Goal: Task Accomplishment & Management: Manage account settings

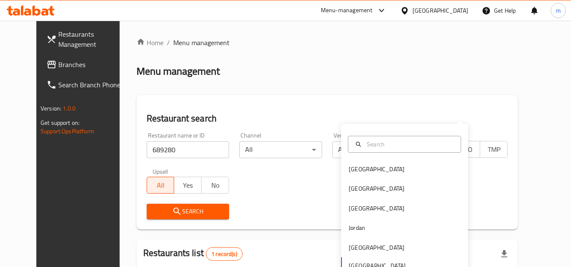
scroll to position [102, 0]
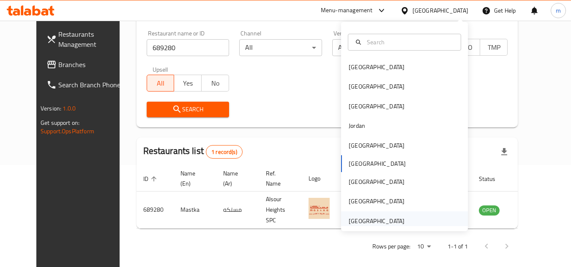
click at [363, 220] on div "[GEOGRAPHIC_DATA]" at bounding box center [376, 221] width 56 height 9
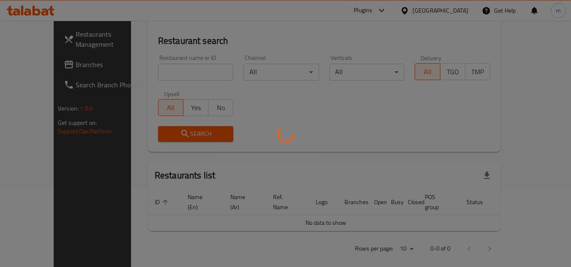
scroll to position [102, 0]
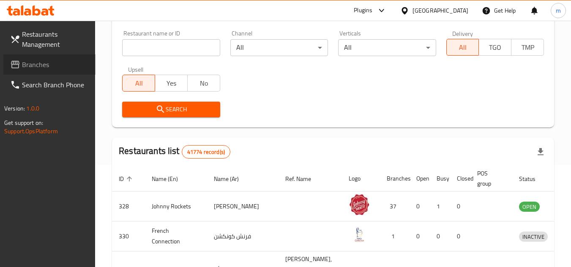
click at [43, 66] on span "Branches" at bounding box center [55, 65] width 67 height 10
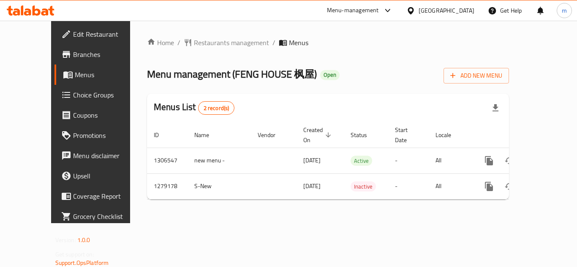
click at [43, 12] on icon at bounding box center [44, 11] width 7 height 7
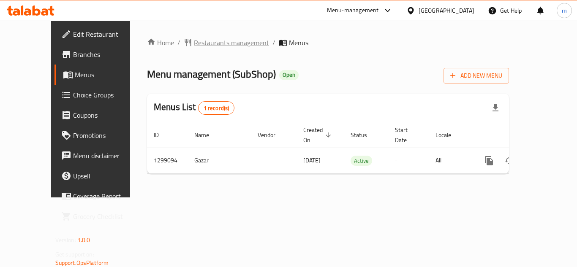
click at [213, 46] on span "Restaurants management" at bounding box center [231, 43] width 75 height 10
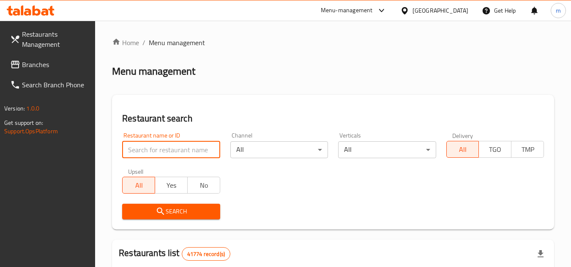
click at [177, 149] on input "search" at bounding box center [171, 149] width 98 height 17
paste input "701218"
type input "701218"
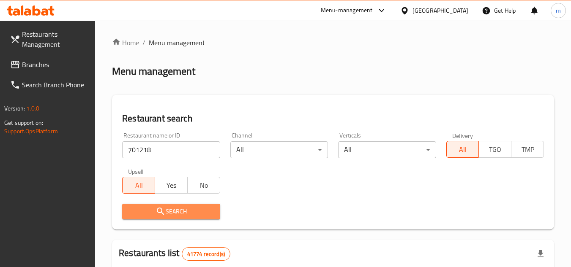
click at [201, 211] on span "Search" at bounding box center [171, 212] width 84 height 11
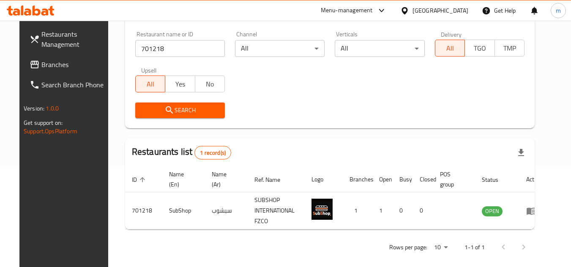
scroll to position [109, 0]
